Goal: Task Accomplishment & Management: Complete application form

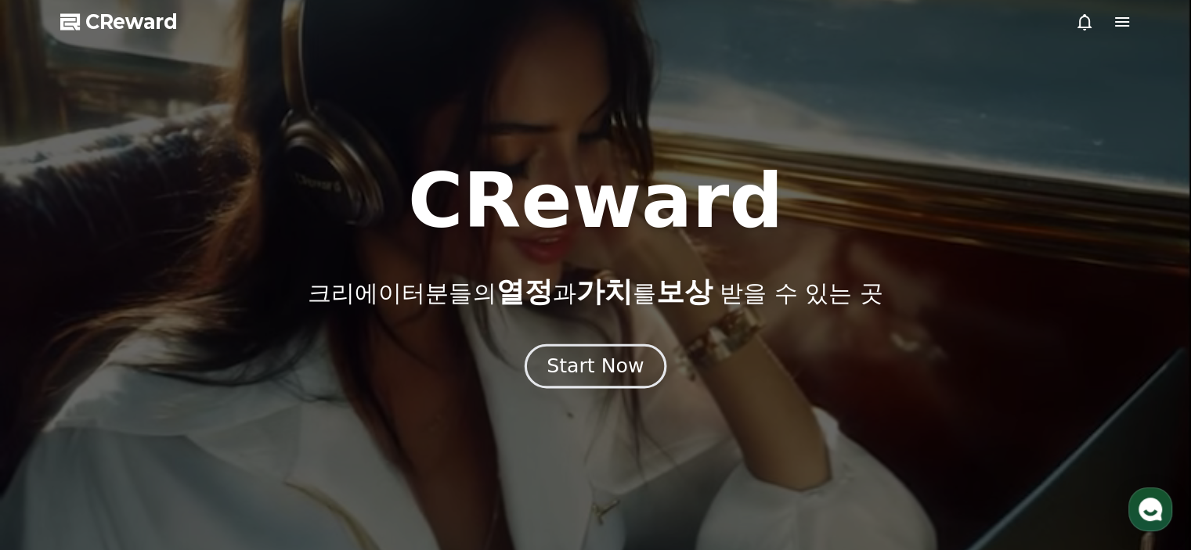
click at [595, 367] on div "Start Now" at bounding box center [595, 366] width 97 height 27
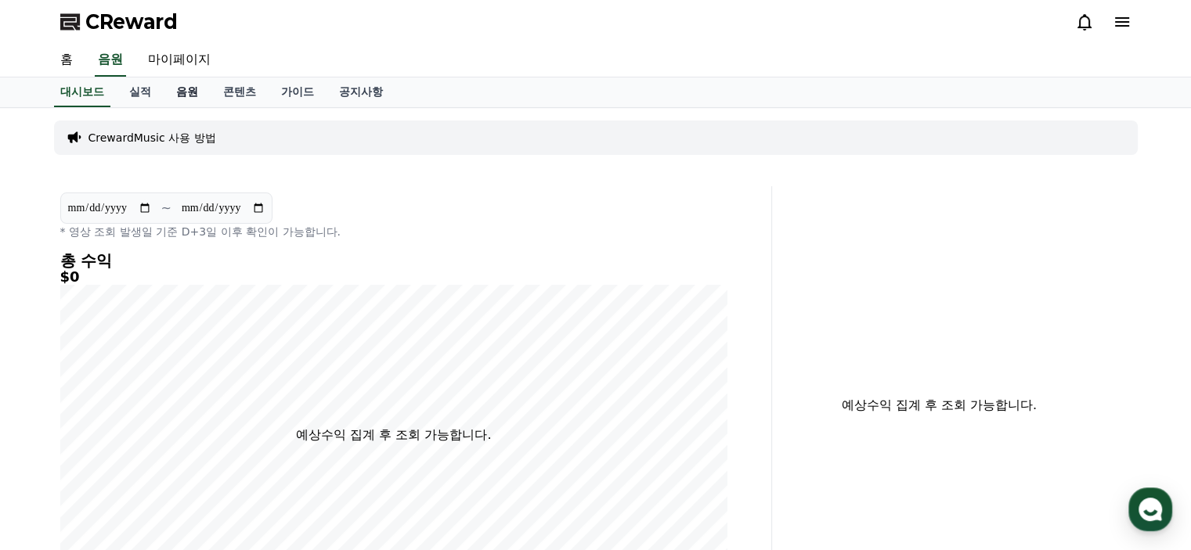
click at [195, 95] on link "음원" at bounding box center [187, 93] width 47 height 30
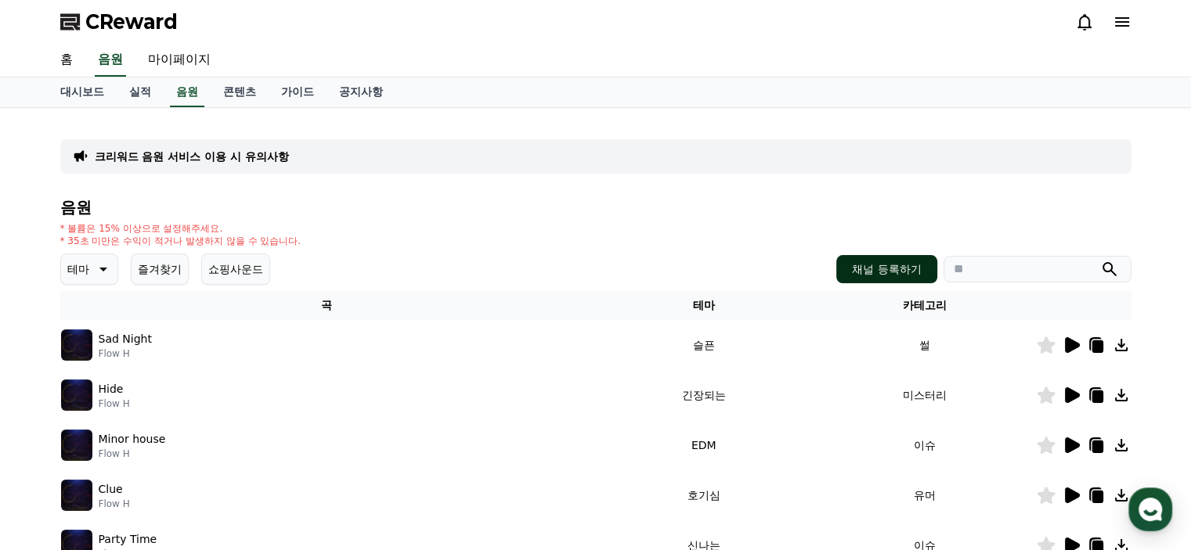
click at [898, 265] on button "채널 등록하기" at bounding box center [886, 269] width 100 height 28
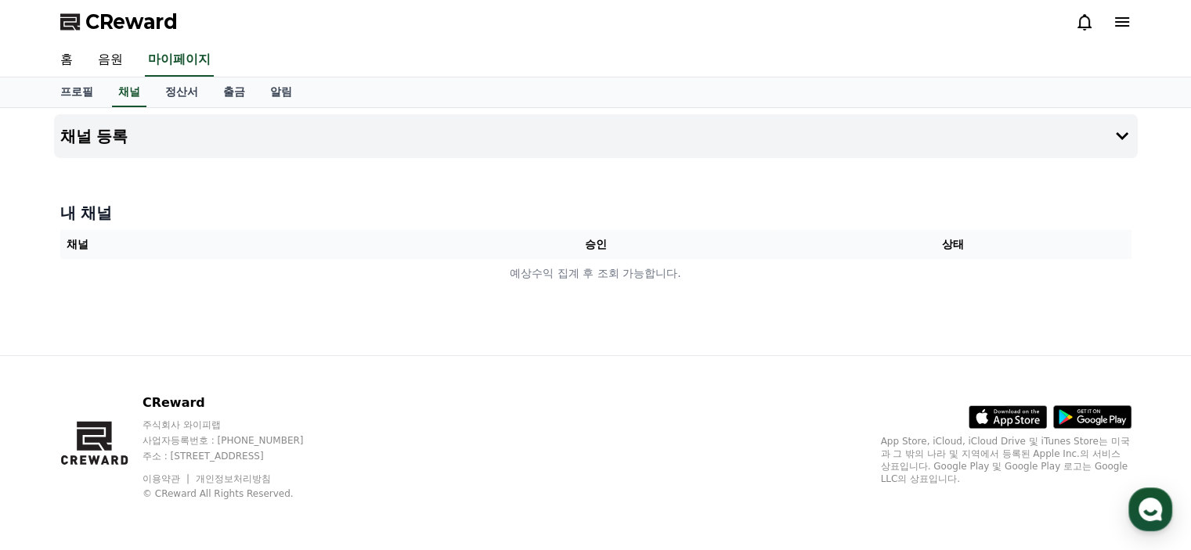
click at [611, 240] on th "승인" at bounding box center [595, 244] width 357 height 29
click at [846, 133] on button "채널 등록" at bounding box center [596, 136] width 1084 height 44
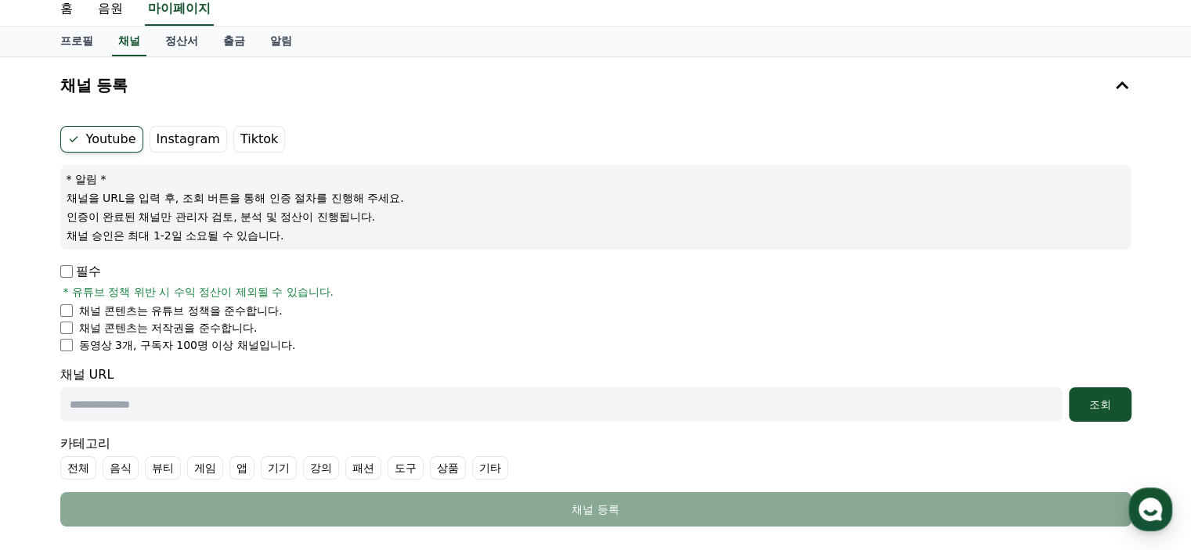
scroll to position [78, 0]
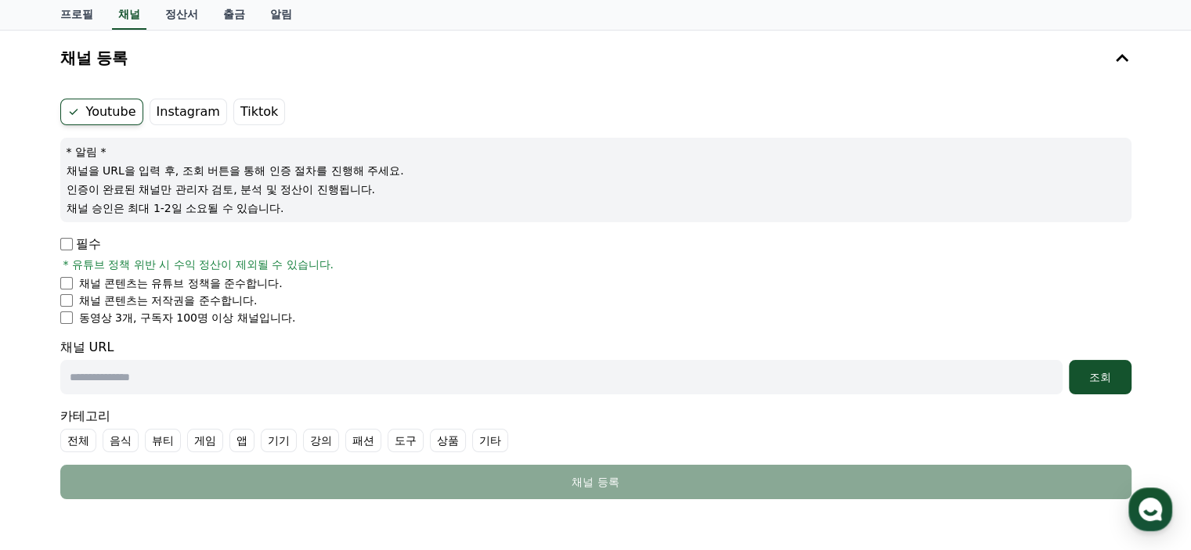
click at [196, 105] on label "Instagram" at bounding box center [189, 112] width 78 height 27
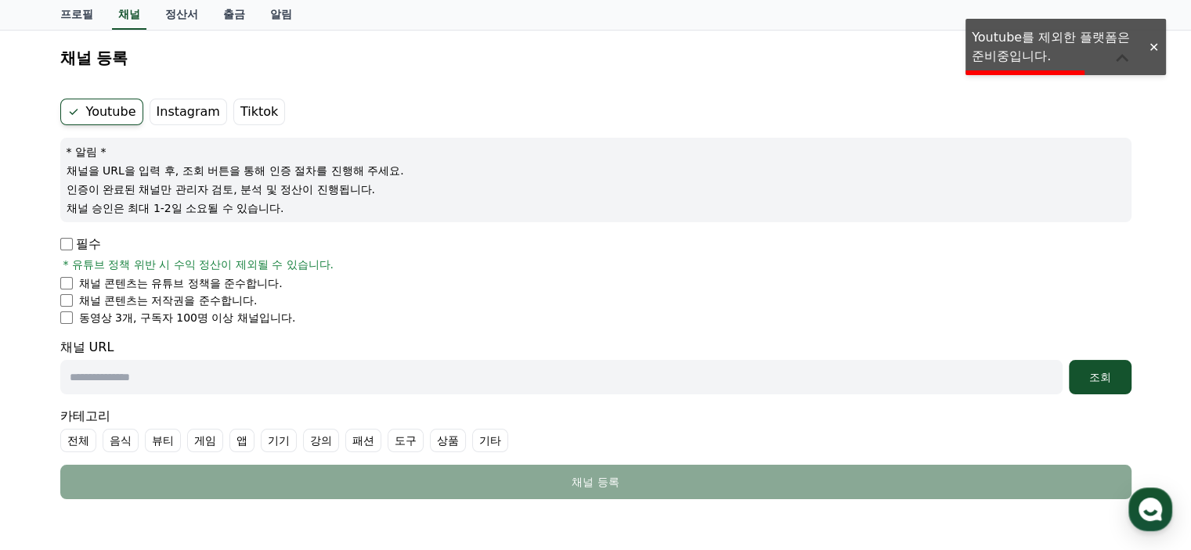
click at [239, 109] on label "Tiktok" at bounding box center [259, 112] width 52 height 27
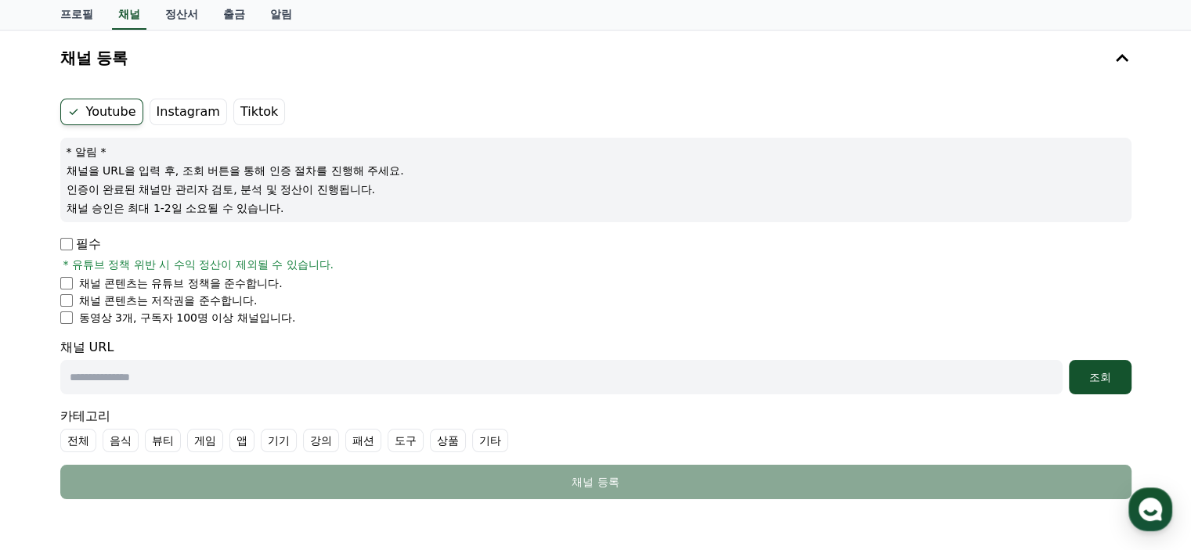
click at [163, 367] on input "text" at bounding box center [561, 377] width 1002 height 34
paste input "**********"
type input "**********"
click at [1098, 372] on div "조회" at bounding box center [1100, 378] width 50 height 16
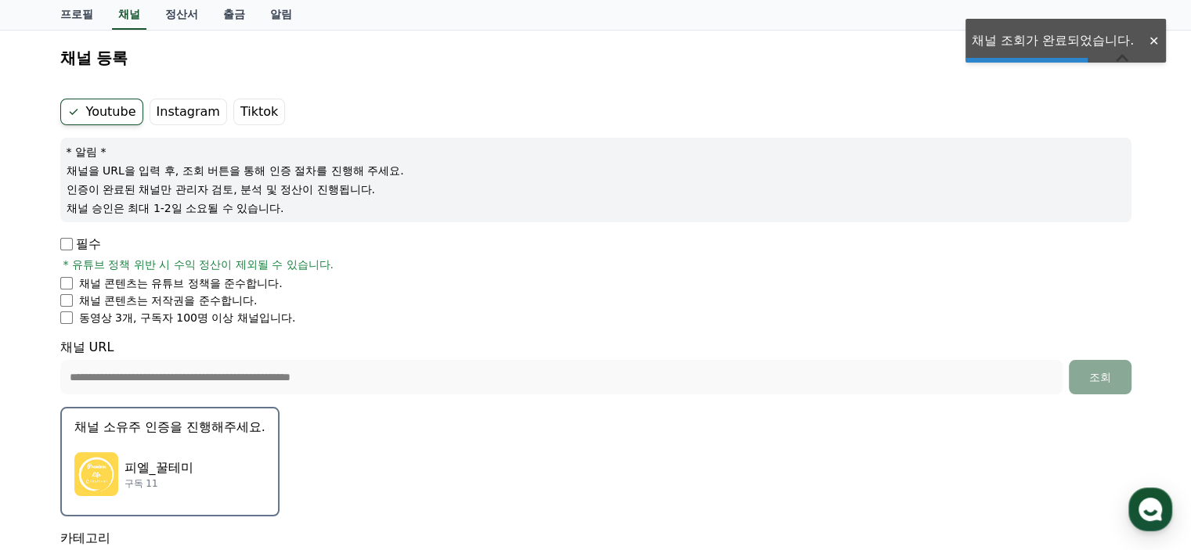
scroll to position [235, 0]
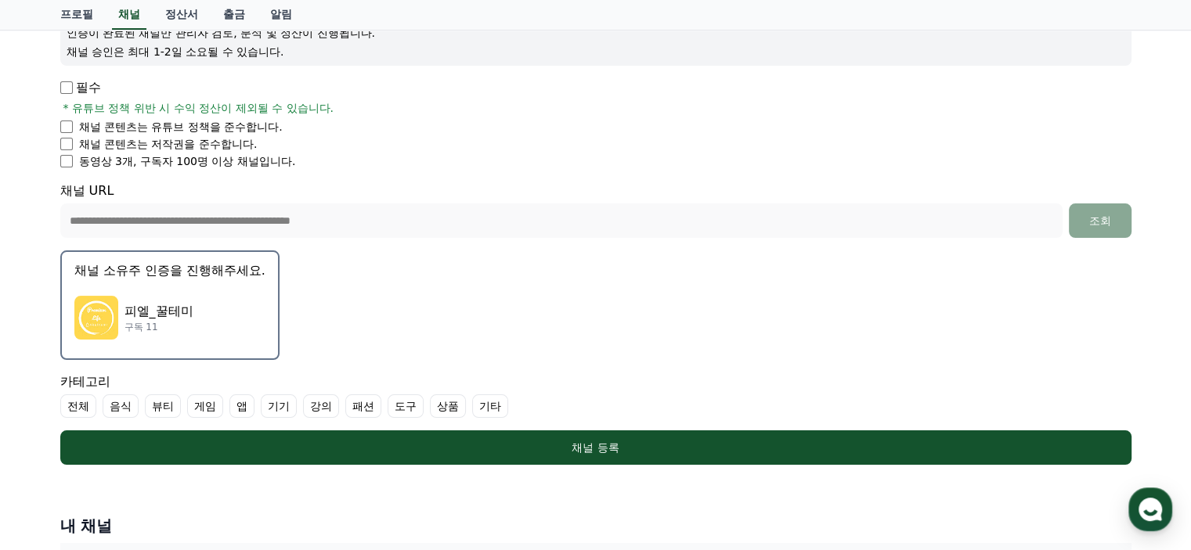
click at [189, 298] on div "피엘_꿀테미 구독 11" at bounding box center [169, 318] width 191 height 63
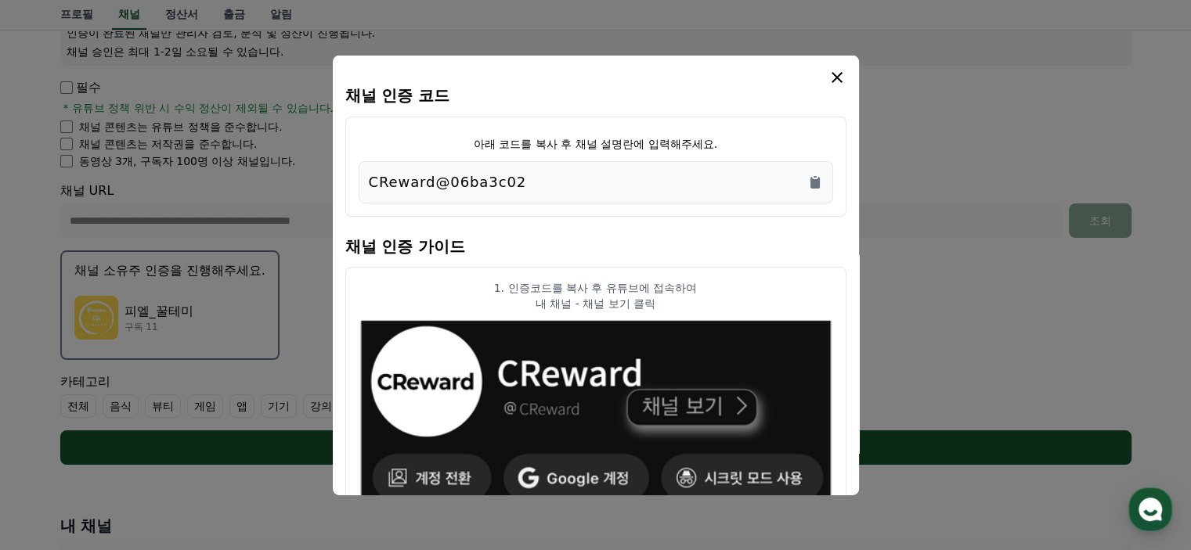
drag, startPoint x: 554, startPoint y: 175, endPoint x: 200, endPoint y: 173, distance: 354.7
click at [200, 471] on div "채널 인증 코드 아래 코드를 복사 후 채널 설명란에 입력해주세요. CReward@06ba3c02 채널 인증 가이드 1. 인증코드를 복사 후 유…" at bounding box center [596, 471] width 1084 height 0
click at [562, 182] on div "CReward@06ba3c02" at bounding box center [596, 182] width 454 height 22
click at [822, 178] on icon "Copy to clipboard" at bounding box center [815, 182] width 16 height 16
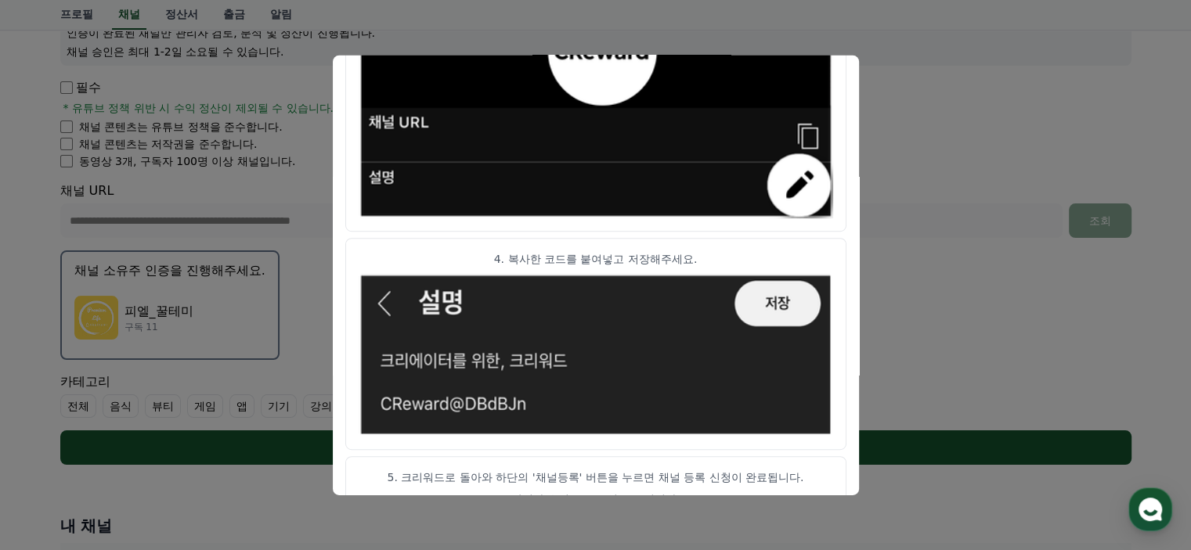
scroll to position [909, 0]
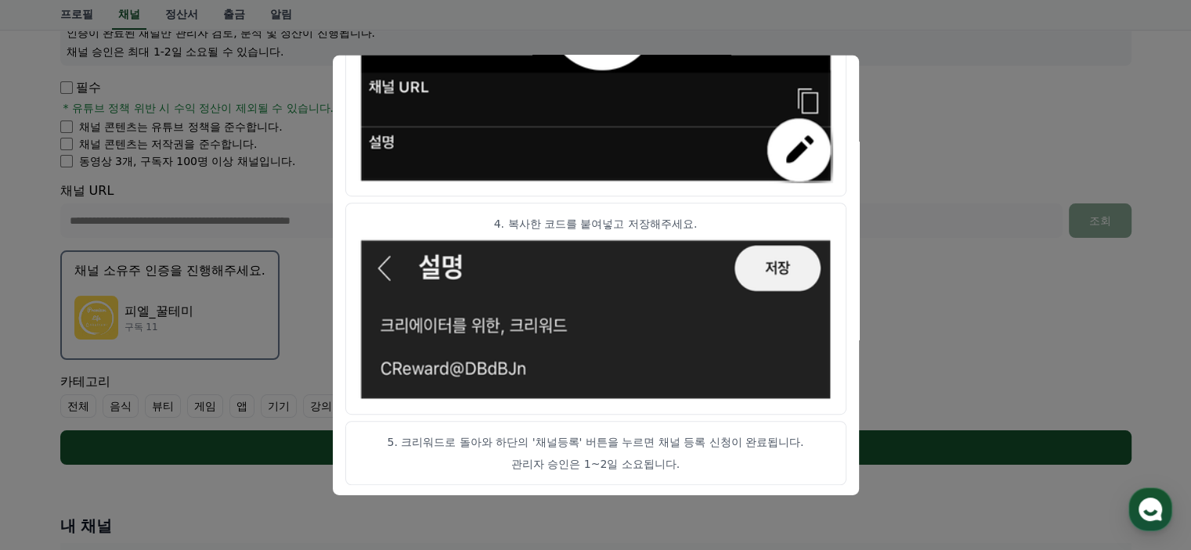
click at [783, 262] on img "modal" at bounding box center [596, 320] width 475 height 164
click at [741, 459] on p "관리자 승인은 1~2일 소요됩니다." at bounding box center [596, 465] width 475 height 16
click at [903, 284] on button "close modal" at bounding box center [595, 275] width 1191 height 550
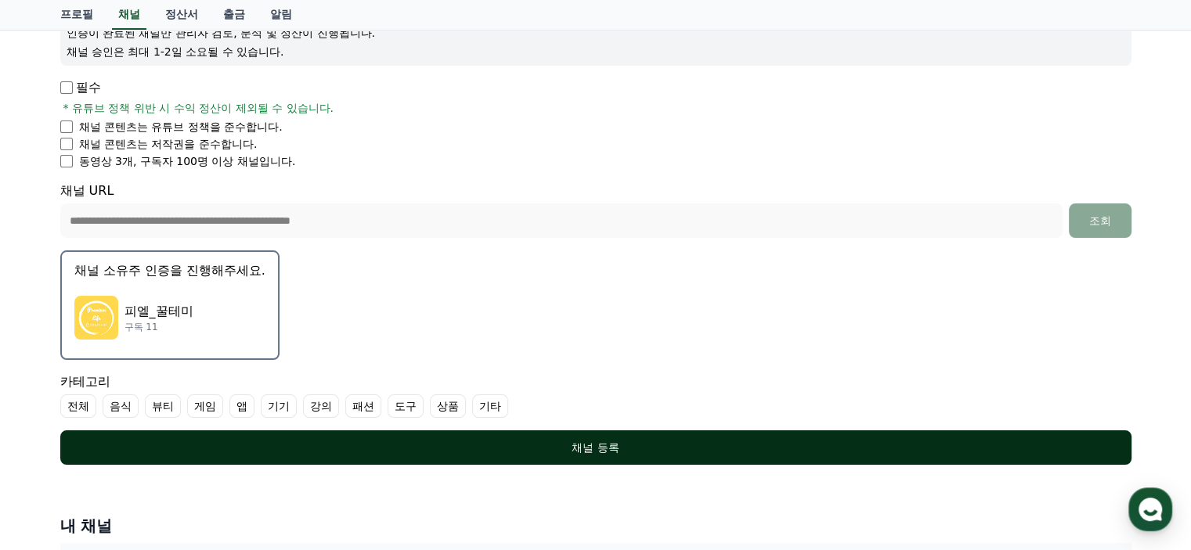
drag, startPoint x: 506, startPoint y: 441, endPoint x: 511, endPoint y: 449, distance: 9.8
click at [506, 442] on div "채널 등록" at bounding box center [596, 448] width 1009 height 16
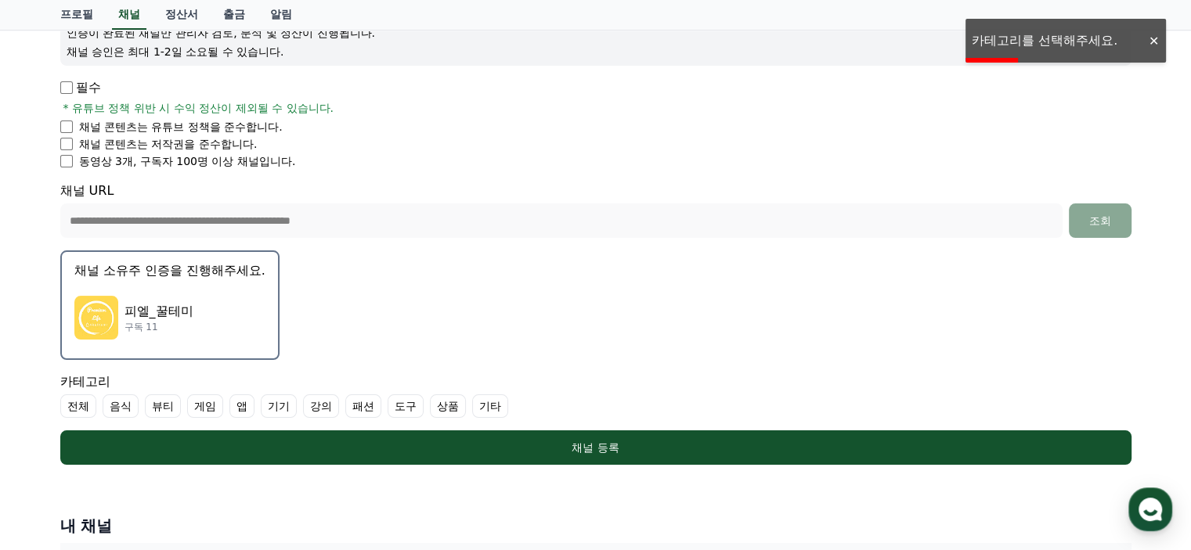
click at [444, 405] on label "상품" at bounding box center [448, 406] width 36 height 23
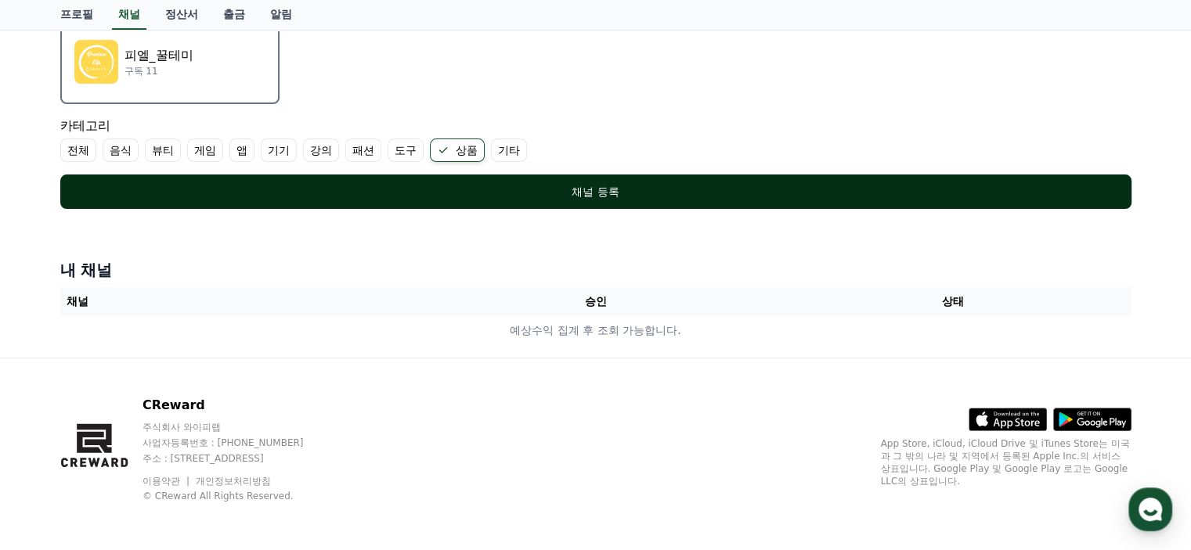
click at [545, 197] on div "채널 등록" at bounding box center [596, 192] width 1009 height 16
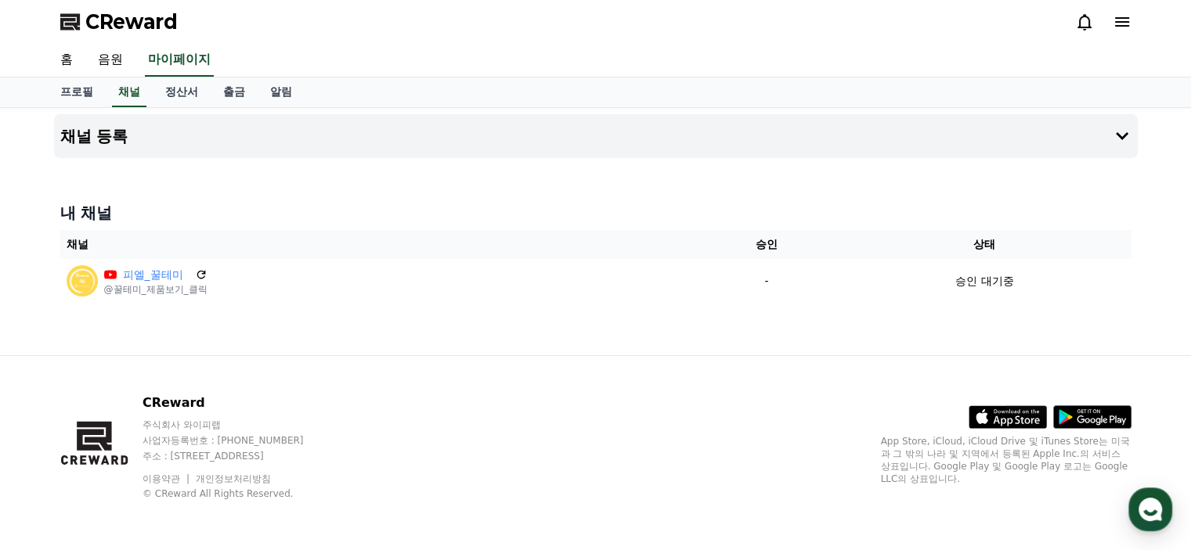
click at [847, 158] on div at bounding box center [596, 164] width 1084 height 13
click at [864, 143] on button "채널 등록" at bounding box center [596, 136] width 1084 height 44
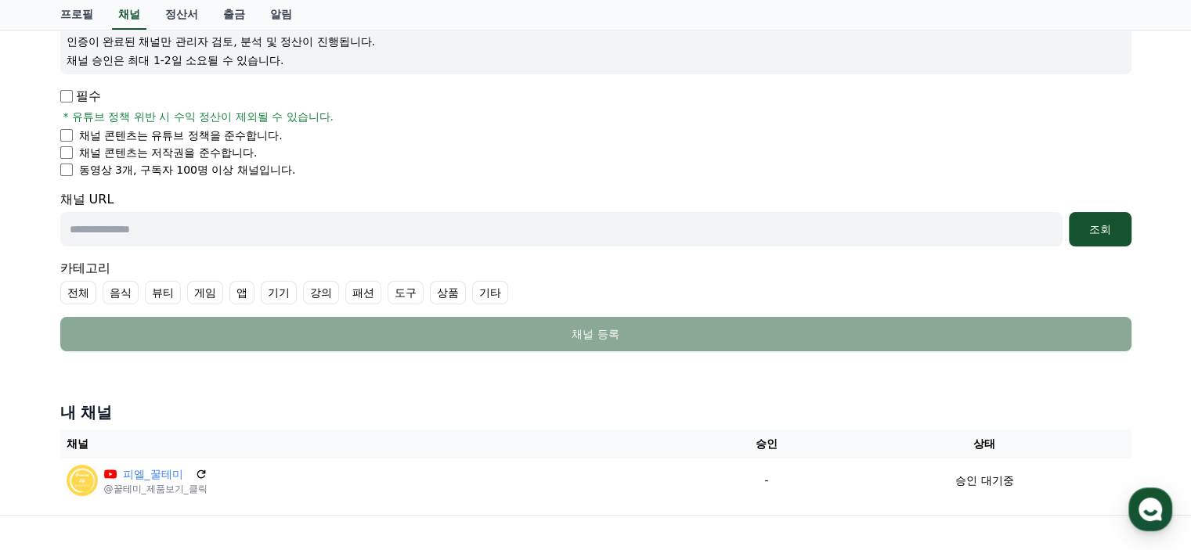
scroll to position [235, 0]
